Goal: Task Accomplishment & Management: Manage account settings

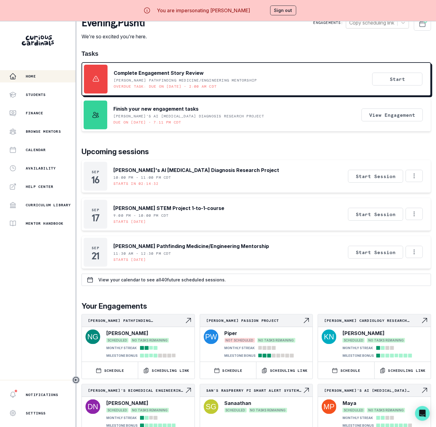
scroll to position [15, 0]
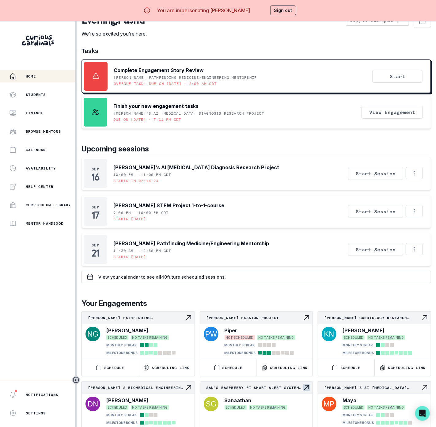
click at [237, 416] on div "Sanaathan SCHEDULED NO TASKS REMAINING" at bounding box center [267, 410] width 85 height 27
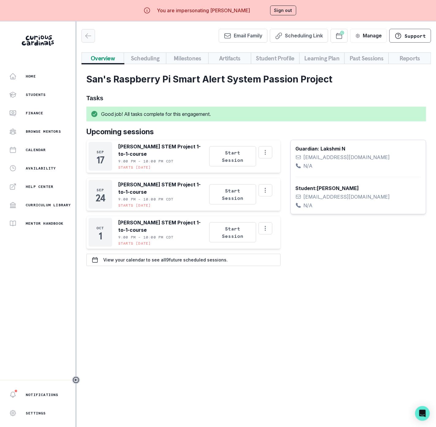
click at [87, 38] on icon "button" at bounding box center [88, 35] width 7 height 7
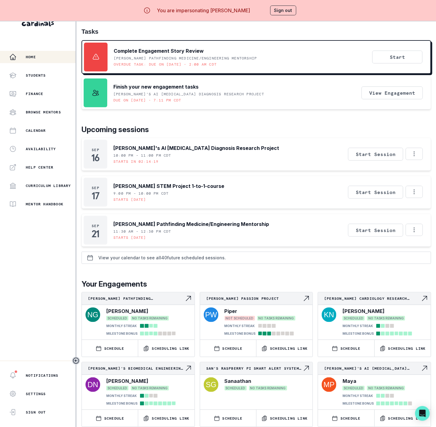
scroll to position [28, 0]
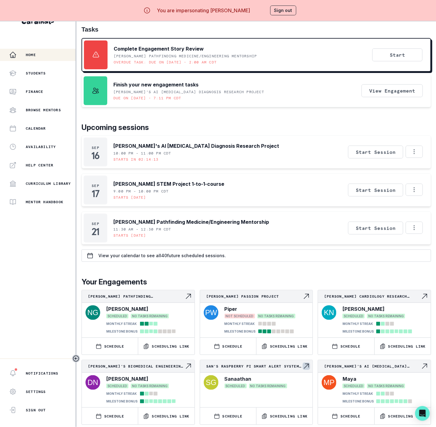
click at [242, 364] on p "San's Raspberry Pi Smart Alert System Passion Project" at bounding box center [254, 366] width 97 height 5
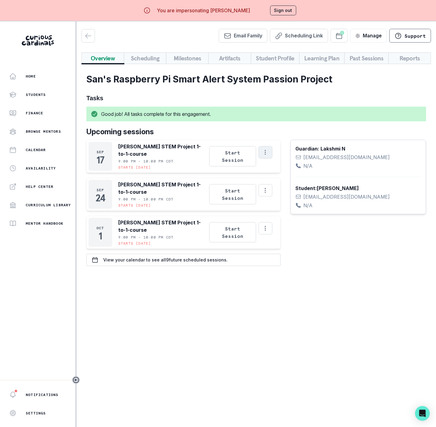
click at [269, 156] on icon "Options" at bounding box center [265, 152] width 7 height 7
click at [279, 194] on button "Cancel Session" at bounding box center [296, 198] width 68 height 11
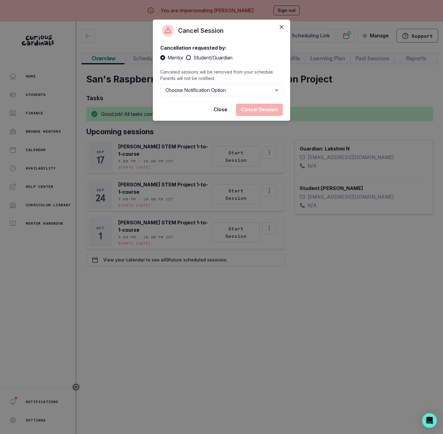
click at [189, 58] on span at bounding box center [188, 57] width 5 height 5
click at [186, 58] on input "Student/Guardian" at bounding box center [186, 58] width 0 height 0
radio input "true"
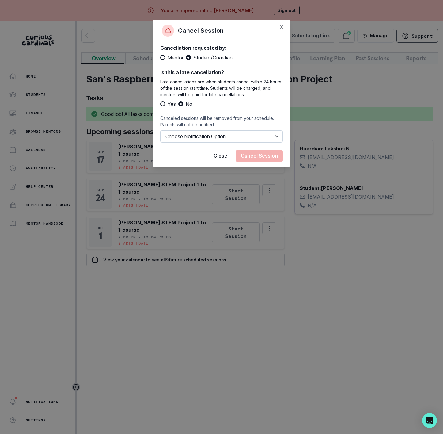
click at [188, 140] on select "Choose Notification Option Notify Family Do Not Notify Family" at bounding box center [221, 136] width 123 height 12
select select "option2"
click at [160, 130] on select "Choose Notification Option Notify Family Do Not Notify Family" at bounding box center [221, 136] width 123 height 12
click at [256, 153] on button "Cancel Session" at bounding box center [259, 156] width 47 height 12
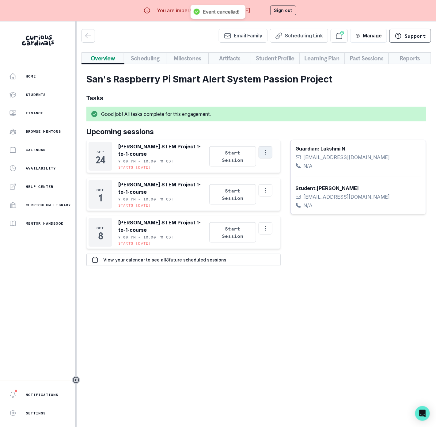
click at [272, 158] on button "Options" at bounding box center [266, 152] width 14 height 12
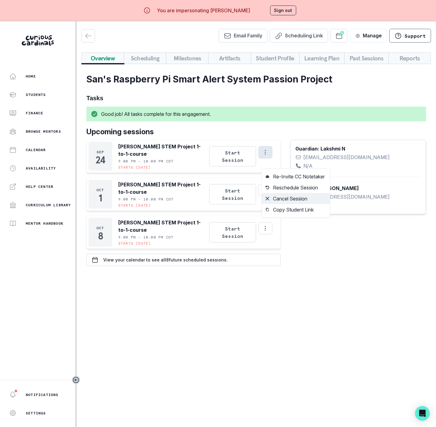
click at [280, 201] on button "Cancel Session" at bounding box center [296, 198] width 68 height 11
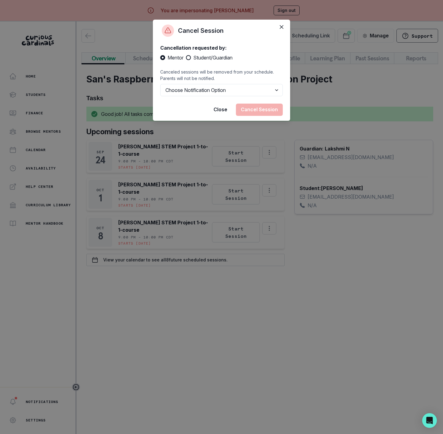
click at [198, 60] on span "Student/Guardian" at bounding box center [212, 57] width 39 height 7
click at [186, 58] on input "Student/Guardian" at bounding box center [186, 58] width 0 height 0
radio input "true"
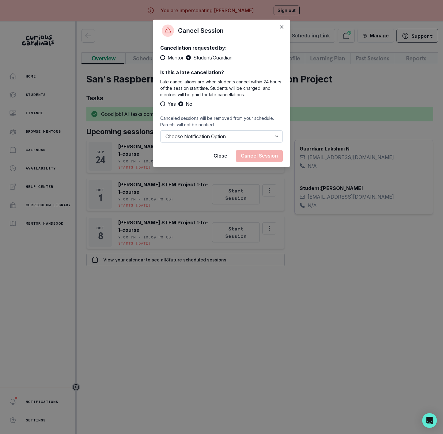
click at [215, 136] on select "Choose Notification Option Notify Family Do Not Notify Family" at bounding box center [221, 136] width 123 height 12
click at [160, 136] on select "Choose Notification Option Notify Family Do Not Notify Family" at bounding box center [221, 136] width 123 height 12
click at [212, 142] on select "Choose Notification Option Notify Family Do Not Notify Family" at bounding box center [221, 136] width 123 height 12
select select "option2"
click at [160, 130] on select "Choose Notification Option Notify Family Do Not Notify Family" at bounding box center [221, 136] width 123 height 12
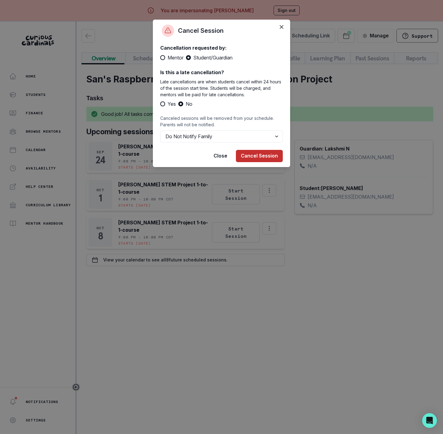
click at [241, 155] on button "Cancel Session" at bounding box center [259, 156] width 47 height 12
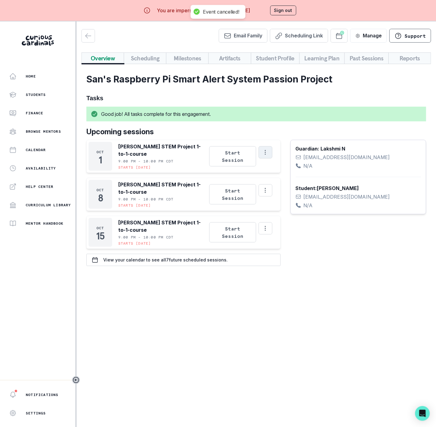
click at [269, 156] on icon "Options" at bounding box center [265, 152] width 7 height 7
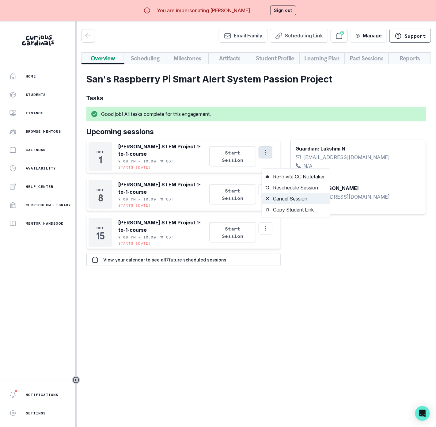
click at [280, 194] on button "Cancel Session" at bounding box center [296, 198] width 68 height 11
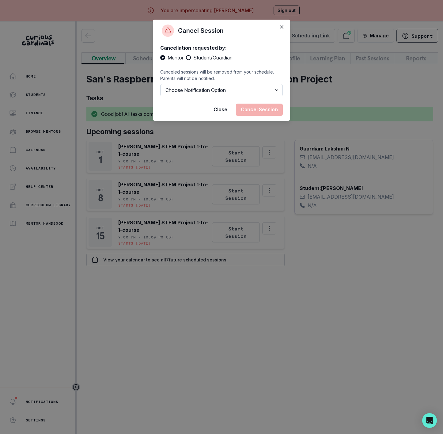
click at [224, 92] on select "Choose Notification Option Notify Family Do Not Notify Family" at bounding box center [221, 90] width 123 height 12
select select "option2"
click at [160, 84] on select "Choose Notification Option Notify Family Do Not Notify Family" at bounding box center [221, 90] width 123 height 12
click at [251, 106] on button "Cancel Session" at bounding box center [259, 110] width 47 height 12
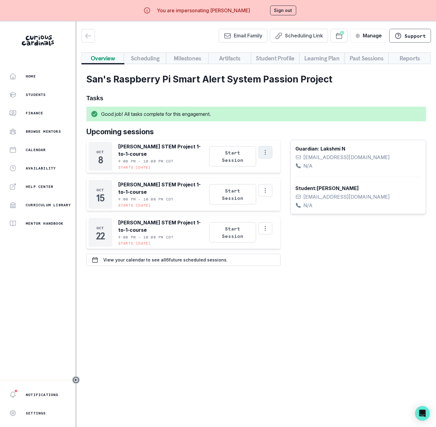
click at [269, 156] on icon "Options" at bounding box center [265, 152] width 7 height 7
click at [279, 195] on button "Cancel Session" at bounding box center [296, 198] width 68 height 11
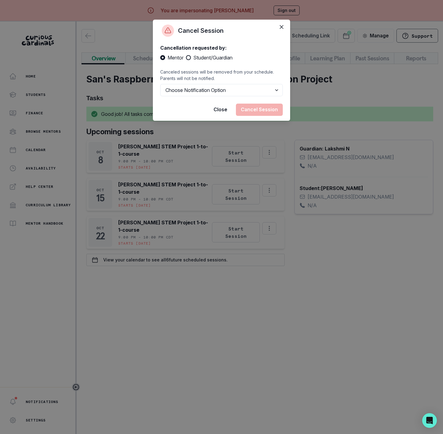
click at [194, 58] on span "Student/Guardian" at bounding box center [212, 57] width 39 height 7
click at [186, 58] on input "Student/Guardian" at bounding box center [186, 58] width 0 height 0
radio input "true"
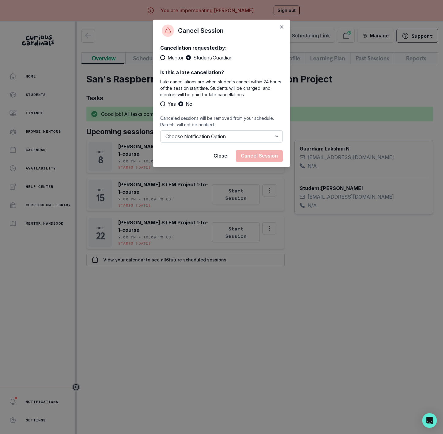
click at [194, 134] on select "Choose Notification Option Notify Family Do Not Notify Family" at bounding box center [221, 136] width 123 height 12
select select "option2"
click at [160, 130] on select "Choose Notification Option Notify Family Do Not Notify Family" at bounding box center [221, 136] width 123 height 12
click at [241, 157] on button "Cancel Session" at bounding box center [259, 156] width 47 height 12
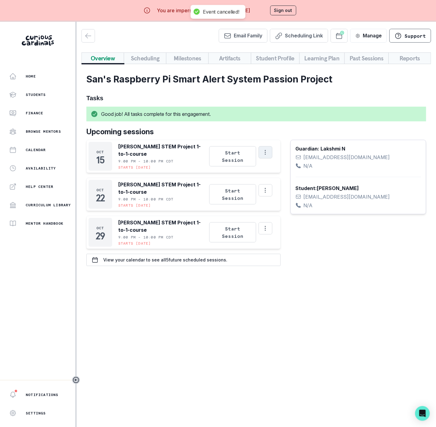
click at [266, 156] on icon "Options" at bounding box center [265, 152] width 7 height 7
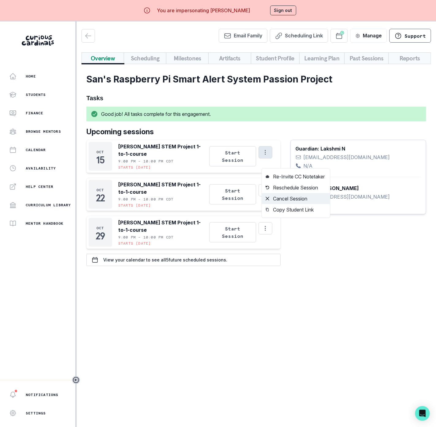
click at [273, 198] on button "Cancel Session" at bounding box center [296, 198] width 68 height 11
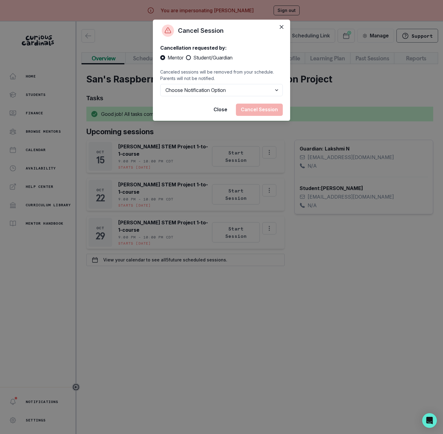
click at [189, 59] on span at bounding box center [188, 57] width 5 height 5
click at [186, 58] on input "Student/Guardian" at bounding box center [186, 58] width 0 height 0
radio input "true"
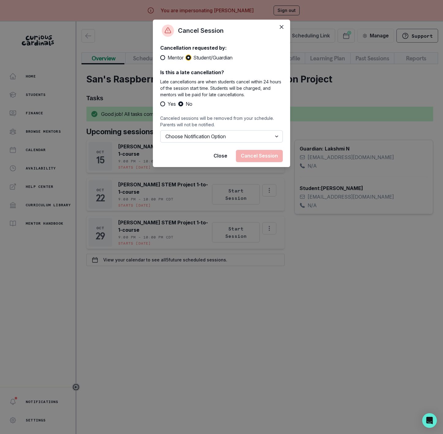
drag, startPoint x: 214, startPoint y: 135, endPoint x: 215, endPoint y: 140, distance: 5.0
click at [214, 136] on select "Choose Notification Option Notify Family Do Not Notify Family" at bounding box center [221, 136] width 123 height 12
select select "option2"
click at [160, 130] on select "Choose Notification Option Notify Family Do Not Notify Family" at bounding box center [221, 136] width 123 height 12
click at [257, 158] on button "Cancel Session" at bounding box center [259, 156] width 47 height 12
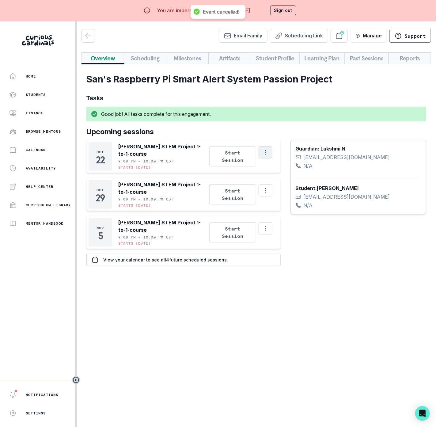
click at [267, 156] on icon "Options" at bounding box center [265, 152] width 7 height 7
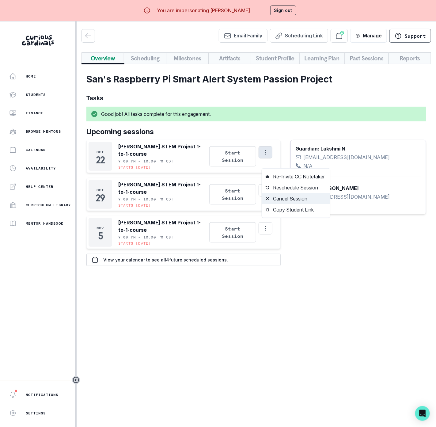
click at [277, 200] on button "Cancel Session" at bounding box center [296, 198] width 68 height 11
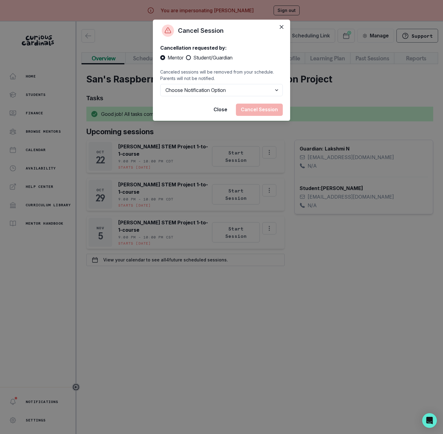
click at [190, 59] on span at bounding box center [188, 57] width 5 height 5
click at [186, 58] on input "Student/Guardian" at bounding box center [186, 58] width 0 height 0
radio input "true"
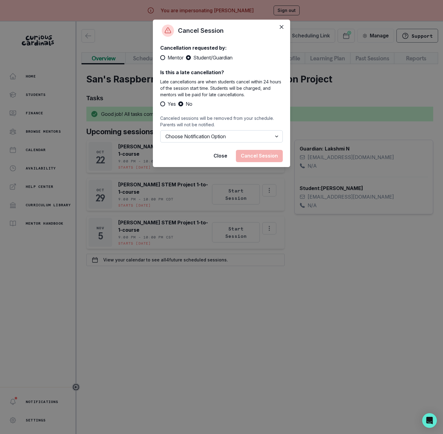
click at [220, 137] on select "Choose Notification Option Notify Family Do Not Notify Family" at bounding box center [221, 136] width 123 height 12
select select "option2"
click at [160, 130] on select "Choose Notification Option Notify Family Do Not Notify Family" at bounding box center [221, 136] width 123 height 12
click at [241, 160] on button "Cancel Session" at bounding box center [259, 156] width 47 height 12
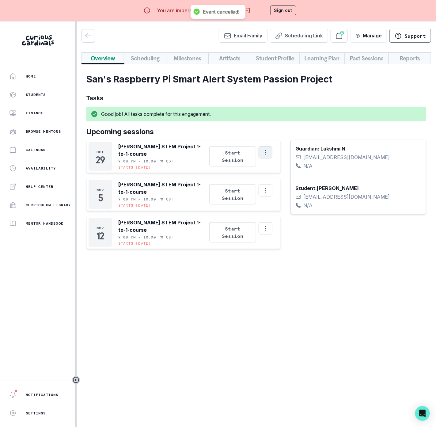
click at [267, 156] on icon "Options" at bounding box center [265, 152] width 7 height 7
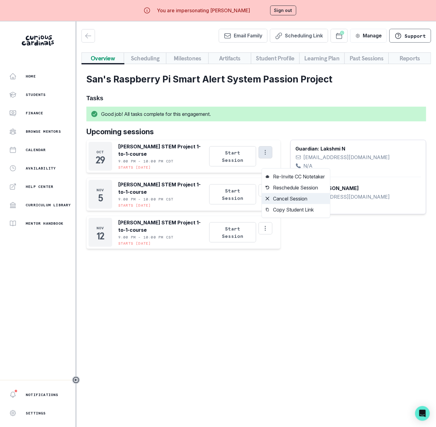
click at [271, 194] on button "Cancel Session" at bounding box center [296, 198] width 68 height 11
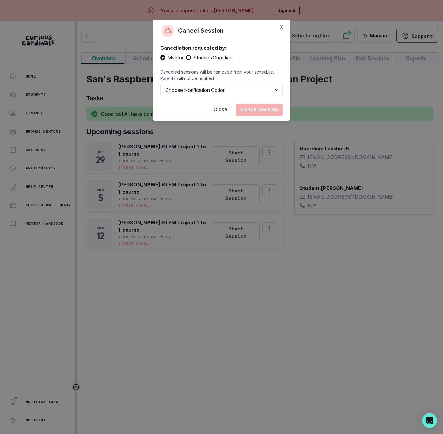
click at [202, 55] on span "Student/Guardian" at bounding box center [212, 57] width 39 height 7
click at [186, 58] on input "Student/Guardian" at bounding box center [186, 58] width 0 height 0
radio input "true"
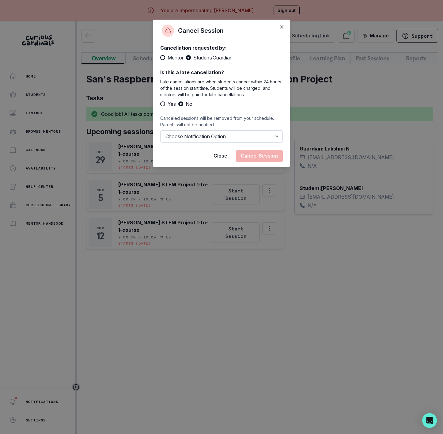
drag, startPoint x: 195, startPoint y: 134, endPoint x: 195, endPoint y: 137, distance: 3.1
click at [195, 134] on select "Choose Notification Option Notify Family Do Not Notify Family" at bounding box center [221, 136] width 123 height 12
select select "option2"
click at [160, 130] on select "Choose Notification Option Notify Family Do Not Notify Family" at bounding box center [221, 136] width 123 height 12
click at [255, 158] on button "Cancel Session" at bounding box center [259, 156] width 47 height 12
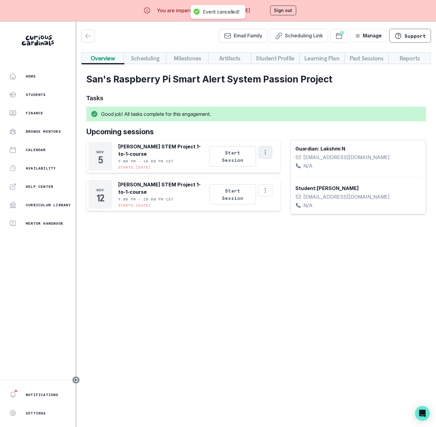
click at [269, 156] on icon "Options" at bounding box center [265, 152] width 7 height 7
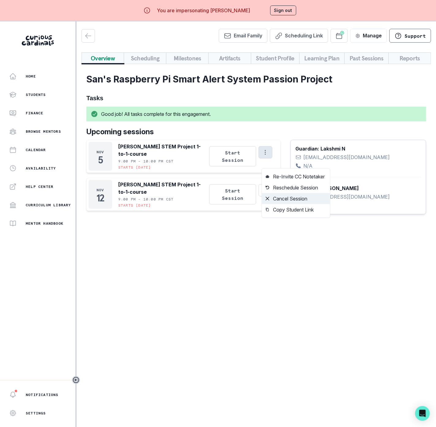
click at [273, 197] on button "Cancel Session" at bounding box center [296, 198] width 68 height 11
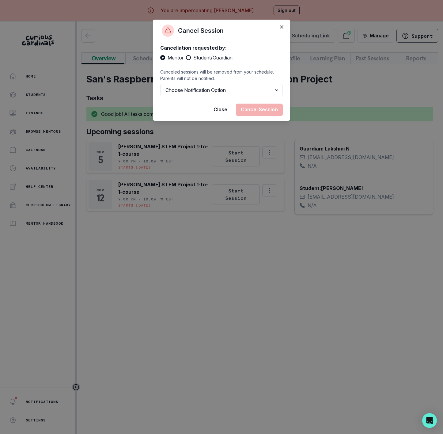
click at [189, 59] on span at bounding box center [188, 57] width 5 height 5
click at [186, 58] on input "Student/Guardian" at bounding box center [186, 58] width 0 height 0
radio input "true"
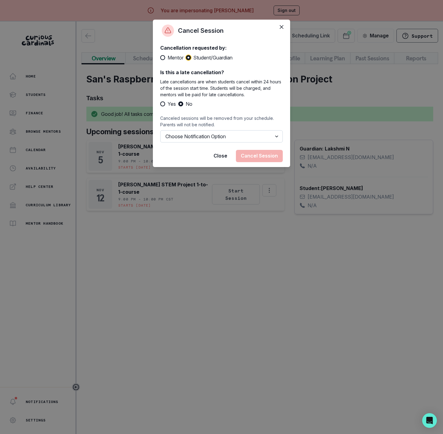
drag, startPoint x: 219, startPoint y: 135, endPoint x: 219, endPoint y: 142, distance: 6.4
click at [219, 136] on select "Choose Notification Option Notify Family Do Not Notify Family" at bounding box center [221, 136] width 123 height 12
select select "option2"
click at [160, 130] on select "Choose Notification Option Notify Family Do Not Notify Family" at bounding box center [221, 136] width 123 height 12
click at [245, 153] on button "Cancel Session" at bounding box center [259, 156] width 47 height 12
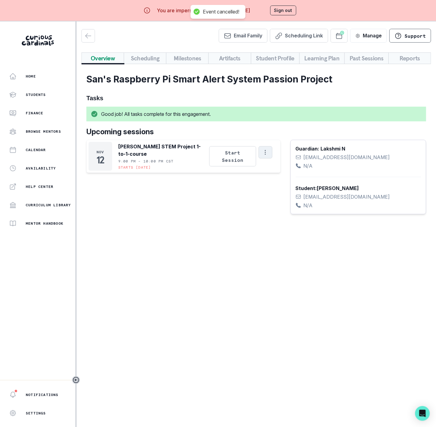
click at [269, 156] on icon "Options" at bounding box center [265, 152] width 7 height 7
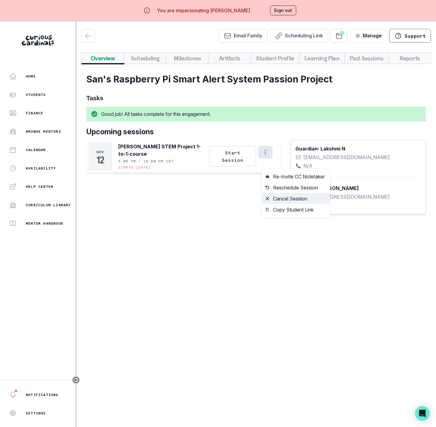
click at [277, 199] on button "Cancel Session" at bounding box center [296, 198] width 68 height 11
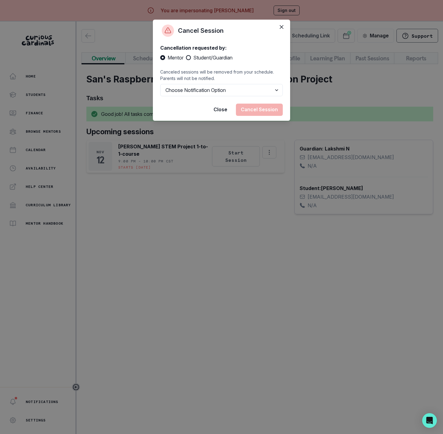
click at [192, 60] on label "Student/Guardian" at bounding box center [209, 57] width 47 height 7
click at [186, 58] on input "Student/Guardian" at bounding box center [186, 58] width 0 height 0
radio input "true"
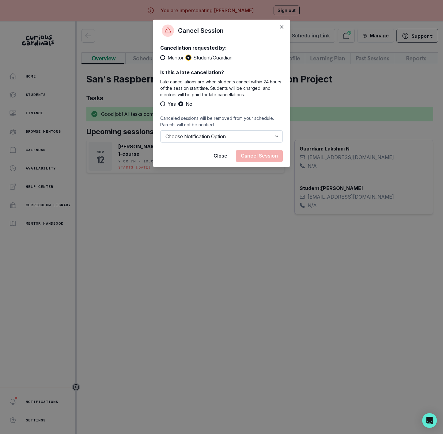
click at [197, 135] on select "Choose Notification Option Notify Family Do Not Notify Family" at bounding box center [221, 136] width 123 height 12
select select "option2"
click at [160, 130] on select "Choose Notification Option Notify Family Do Not Notify Family" at bounding box center [221, 136] width 123 height 12
click at [248, 157] on button "Cancel Session" at bounding box center [259, 156] width 47 height 12
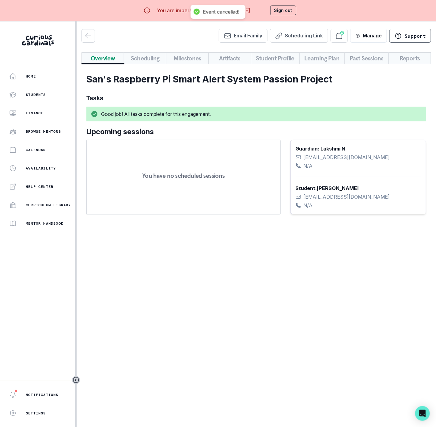
click at [286, 10] on button "Sign out" at bounding box center [283, 11] width 26 height 10
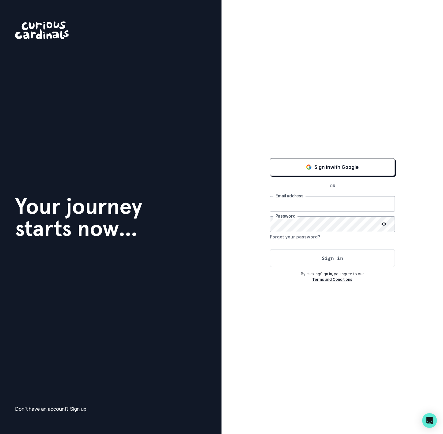
type input "[EMAIL_ADDRESS][DOMAIN_NAME]"
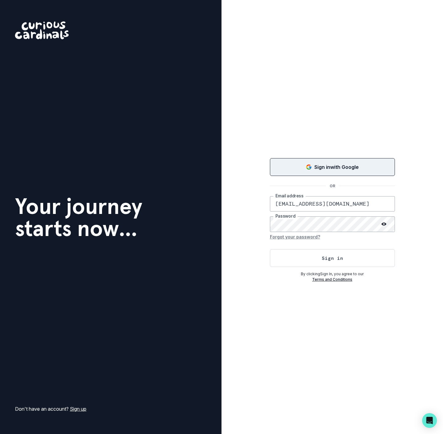
click at [321, 160] on button "Sign in with Google" at bounding box center [332, 167] width 125 height 18
